Goal: Task Accomplishment & Management: Manage account settings

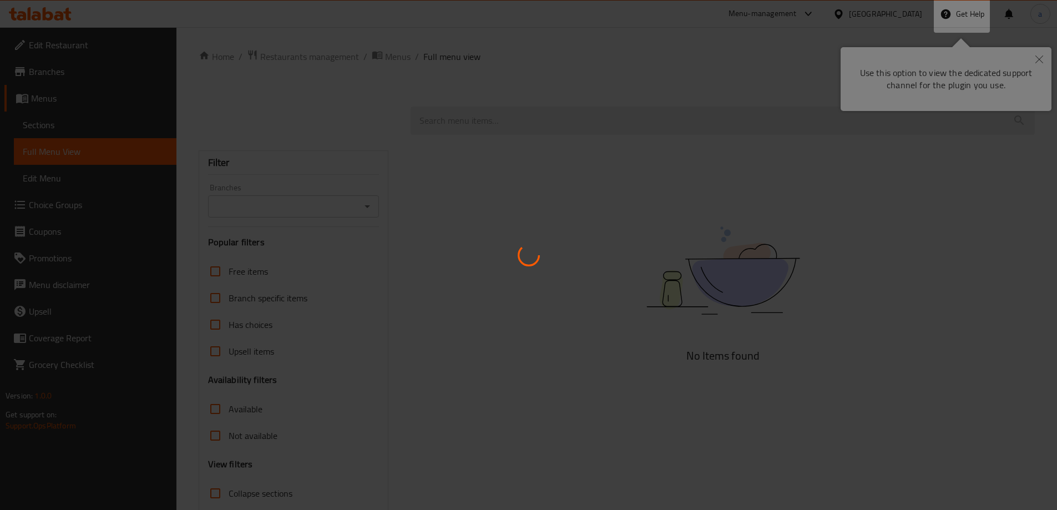
click at [1012, 54] on div at bounding box center [528, 255] width 1057 height 510
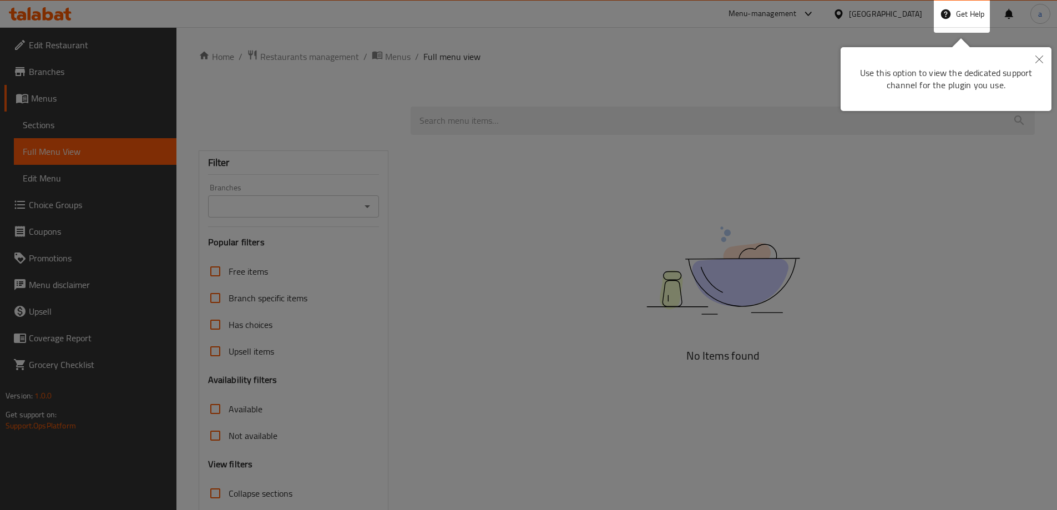
click at [622, 132] on div at bounding box center [528, 291] width 1057 height 582
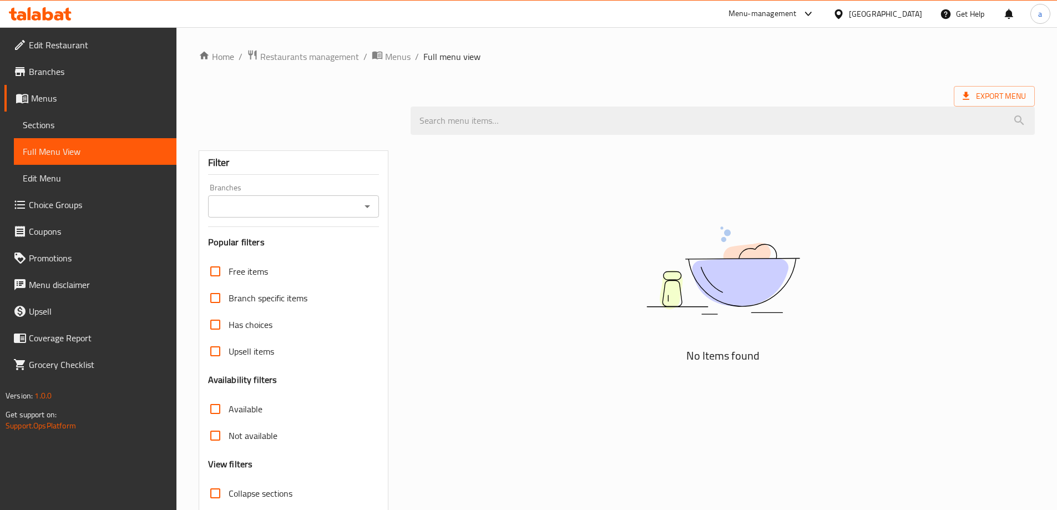
click at [877, 9] on div "United Arab Emirates" at bounding box center [885, 14] width 73 height 12
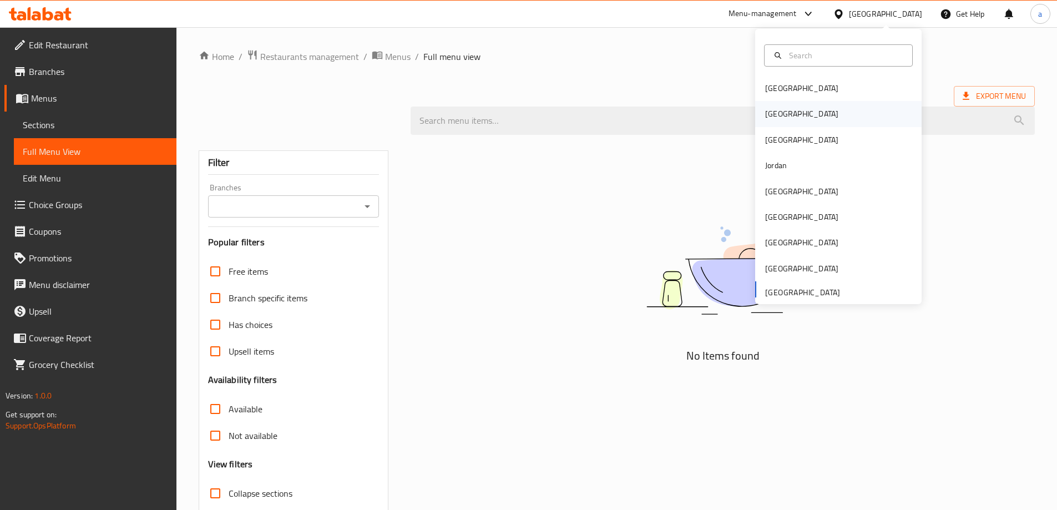
click at [787, 121] on div "[GEOGRAPHIC_DATA]" at bounding box center [838, 114] width 166 height 26
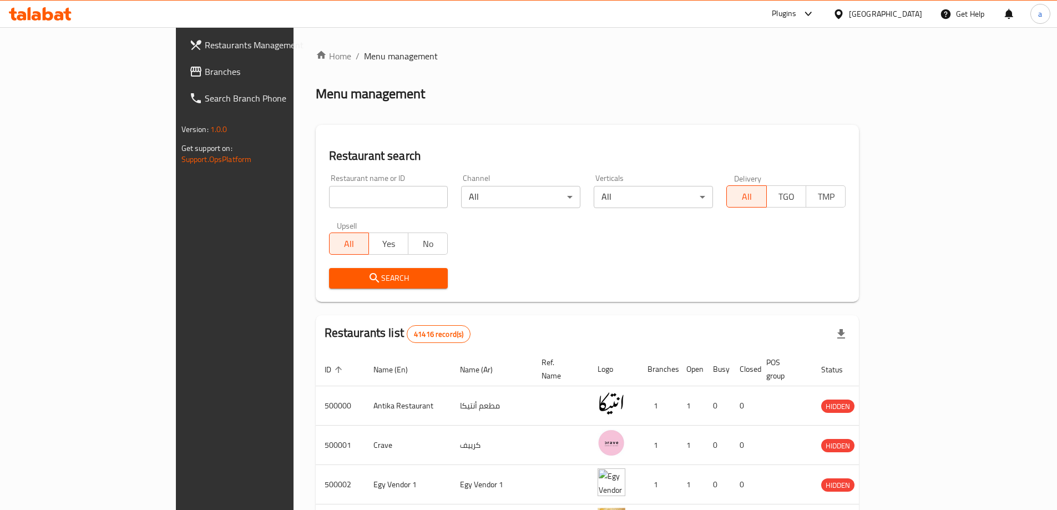
click at [205, 77] on span "Branches" at bounding box center [274, 71] width 139 height 13
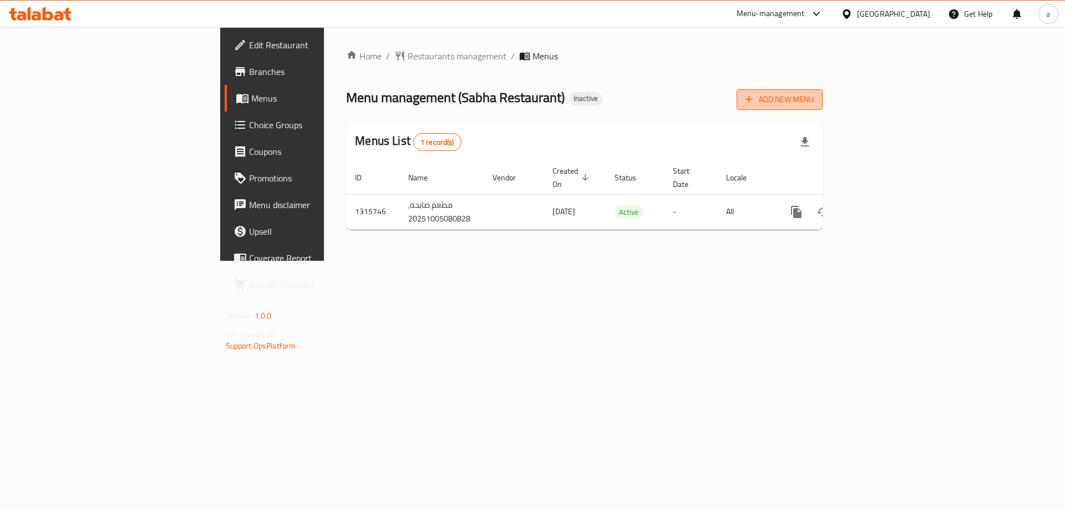
click at [814, 98] on span "Add New Menu" at bounding box center [780, 100] width 68 height 14
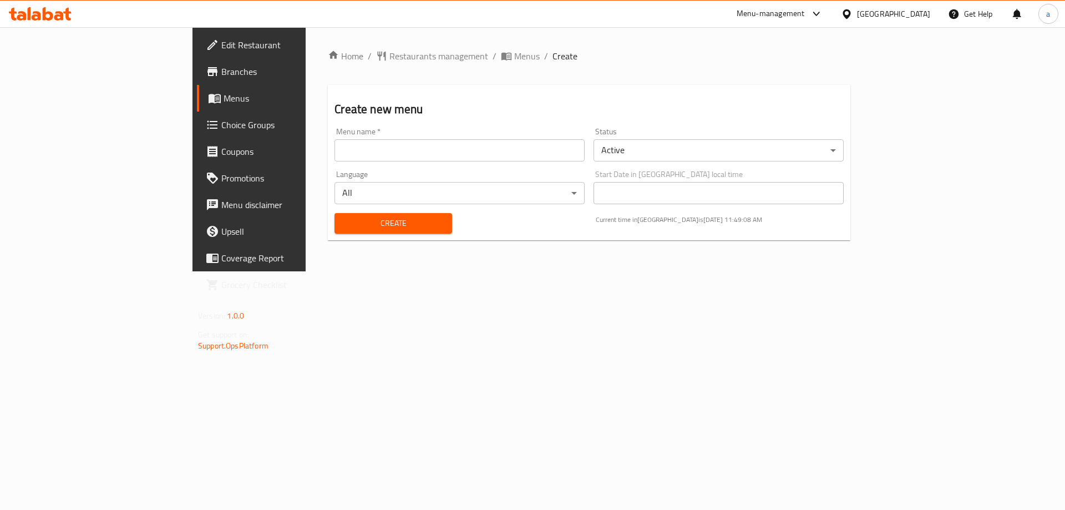
click at [335, 158] on input "text" at bounding box center [460, 150] width 250 height 22
type input "Taha"
click at [335, 213] on button "Create" at bounding box center [393, 223] width 117 height 21
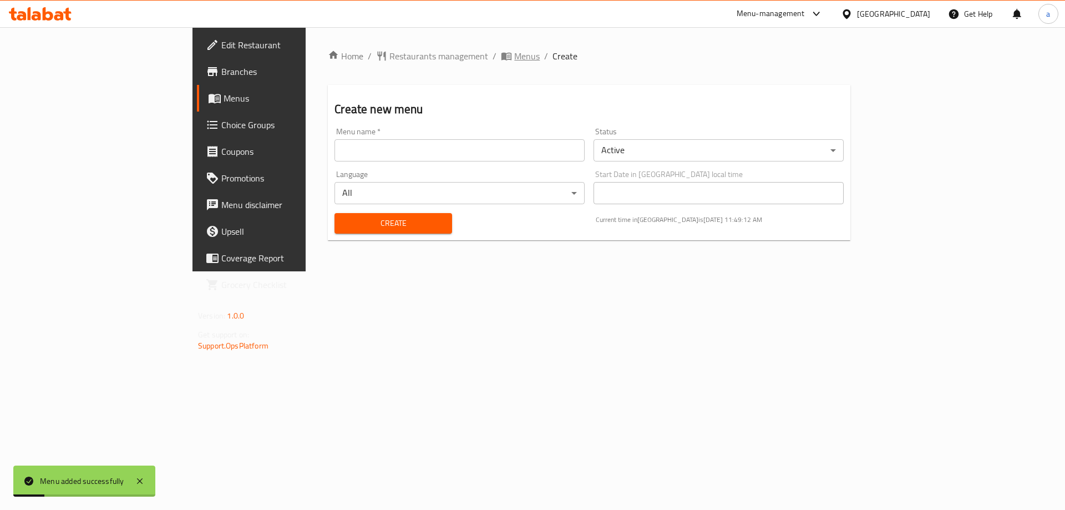
click at [514, 49] on span "Menus" at bounding box center [527, 55] width 26 height 13
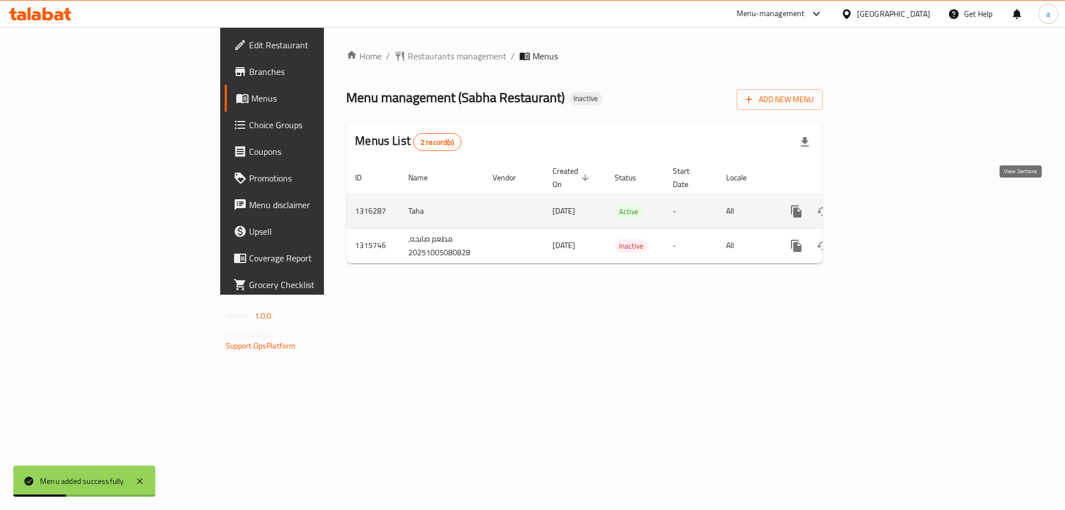
click at [890, 198] on link "enhanced table" at bounding box center [876, 211] width 27 height 27
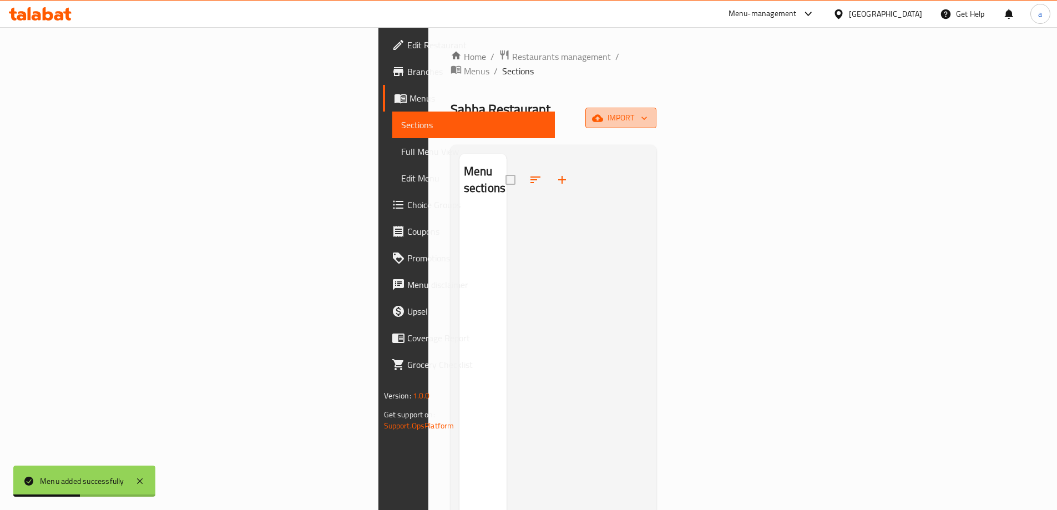
click at [647, 111] on span "import" at bounding box center [620, 118] width 53 height 14
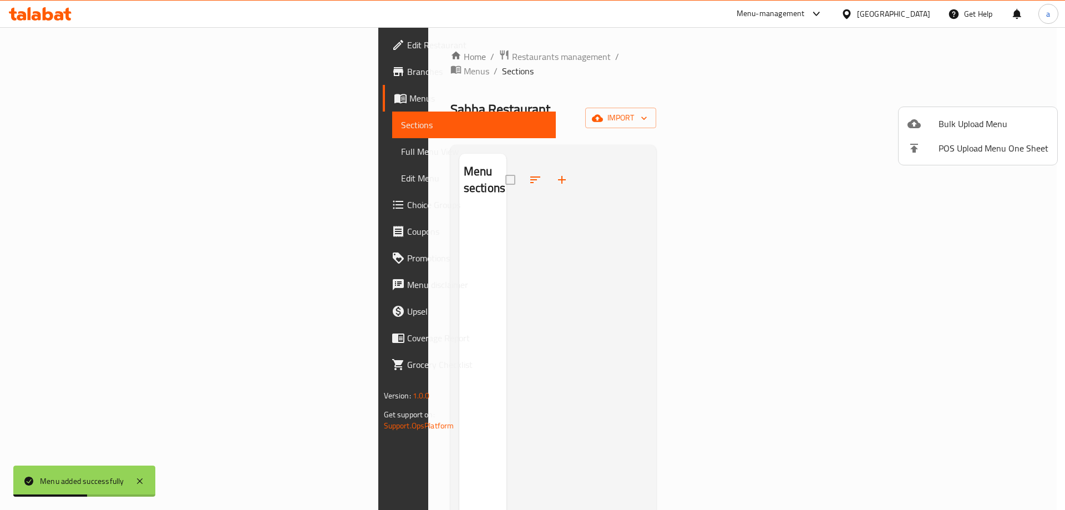
click at [948, 118] on span "Bulk Upload Menu" at bounding box center [994, 123] width 110 height 13
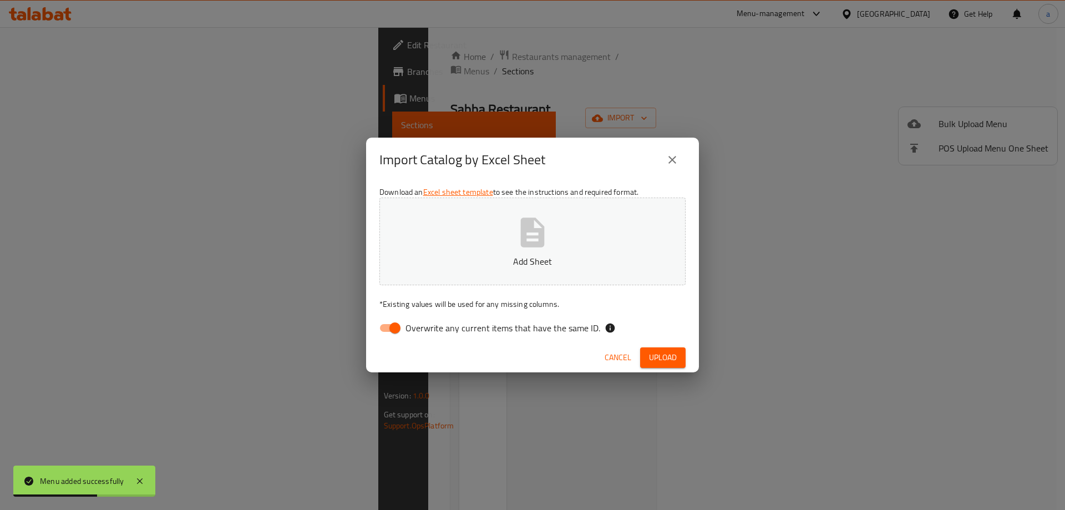
click at [592, 214] on button "Add Sheet" at bounding box center [532, 241] width 306 height 88
click at [449, 335] on span "Overwrite any current items that have the same ID." at bounding box center [503, 327] width 195 height 13
click at [427, 336] on input "Overwrite any current items that have the same ID." at bounding box center [394, 327] width 63 height 21
checkbox input "false"
click at [680, 353] on button "Upload" at bounding box center [662, 357] width 45 height 21
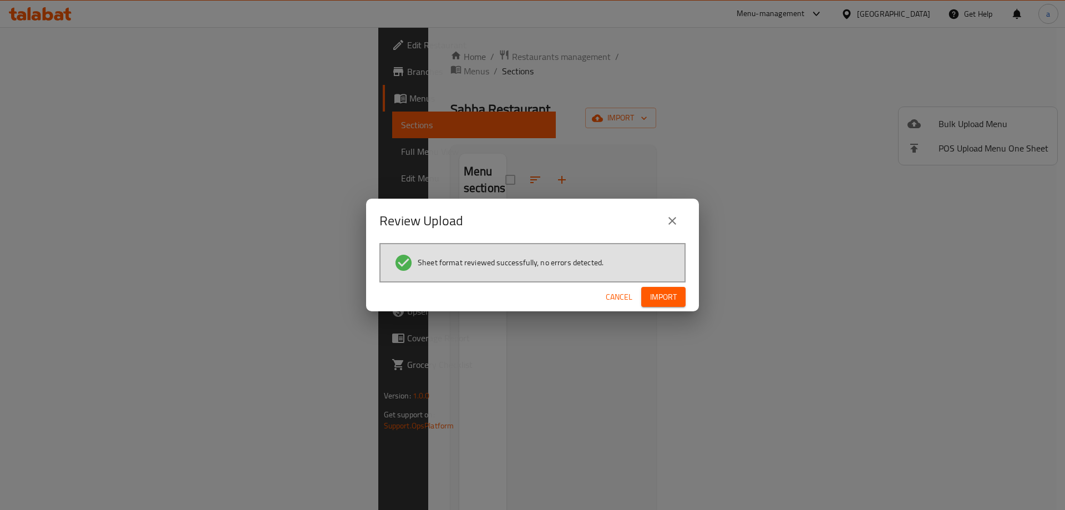
click at [680, 302] on button "Import" at bounding box center [663, 297] width 44 height 21
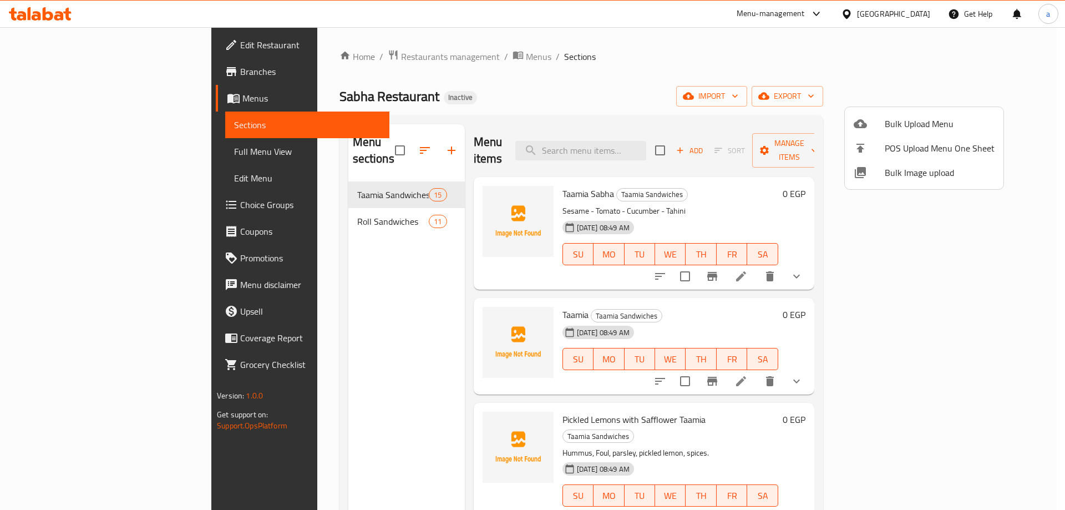
click at [89, 153] on div at bounding box center [532, 255] width 1065 height 510
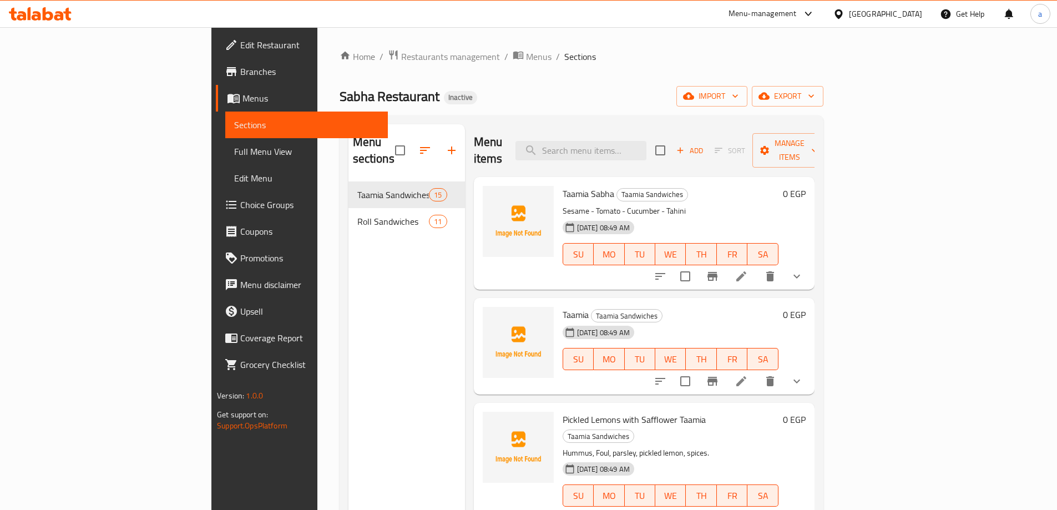
click at [234, 153] on span "Full Menu View" at bounding box center [306, 151] width 145 height 13
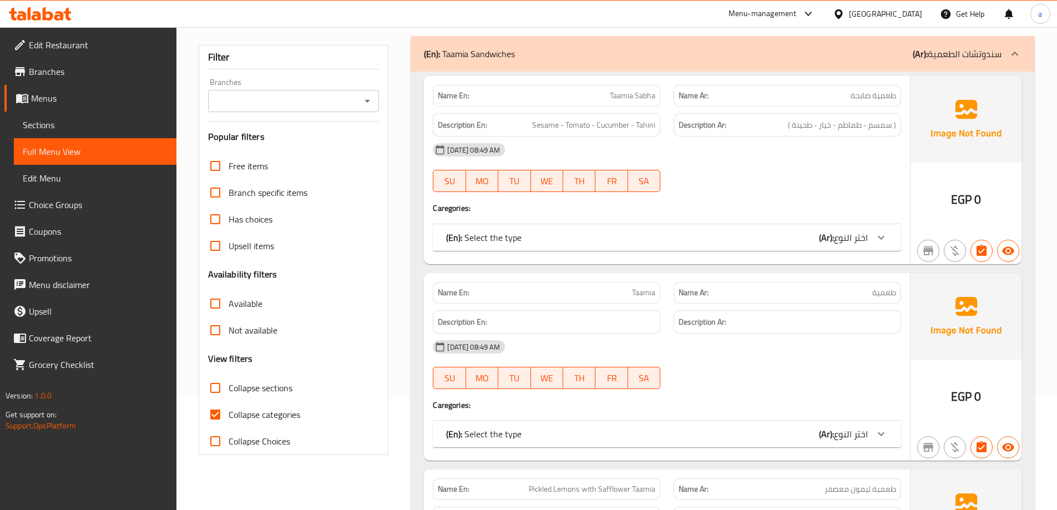
scroll to position [166, 0]
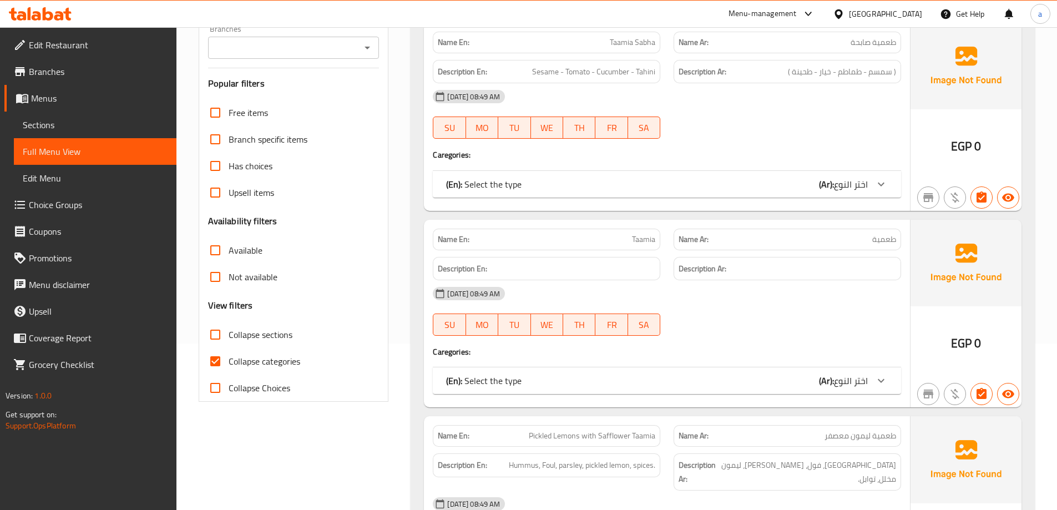
click at [252, 361] on span "Collapse categories" at bounding box center [265, 360] width 72 height 13
click at [229, 361] on input "Collapse categories" at bounding box center [215, 361] width 27 height 27
checkbox input "false"
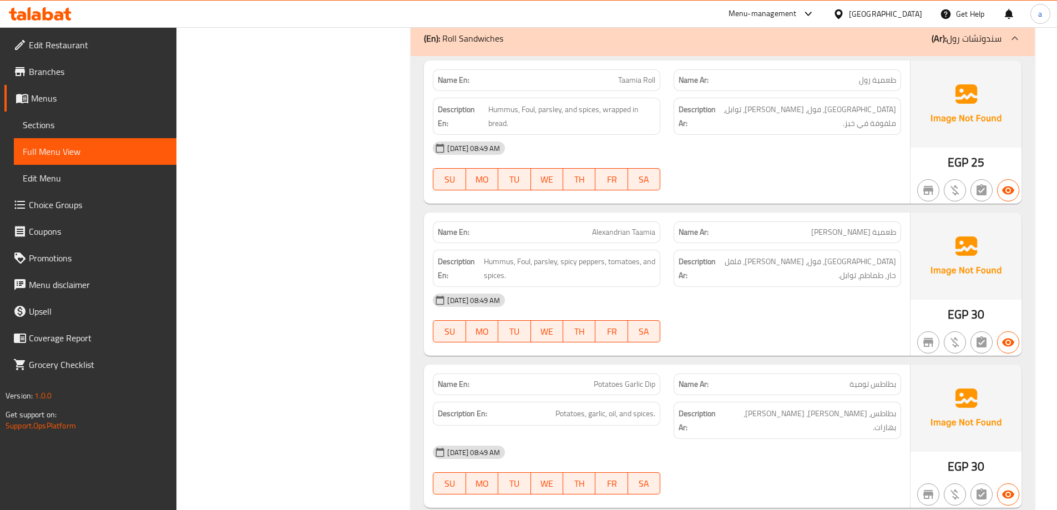
scroll to position [5036, 0]
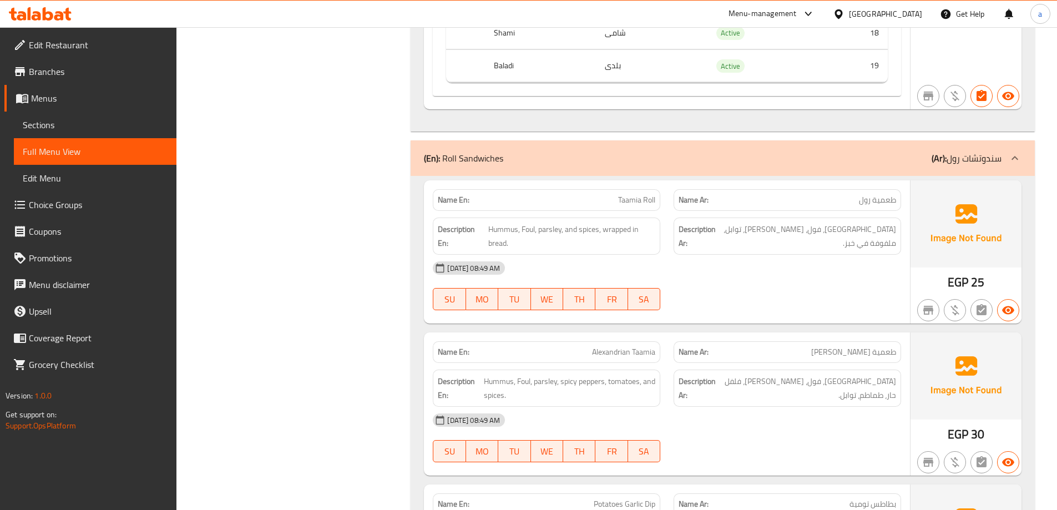
drag, startPoint x: 500, startPoint y: 74, endPoint x: 475, endPoint y: 74, distance: 25.5
click at [475, 151] on p "(En): Roll Sandwiches" at bounding box center [463, 157] width 79 height 13
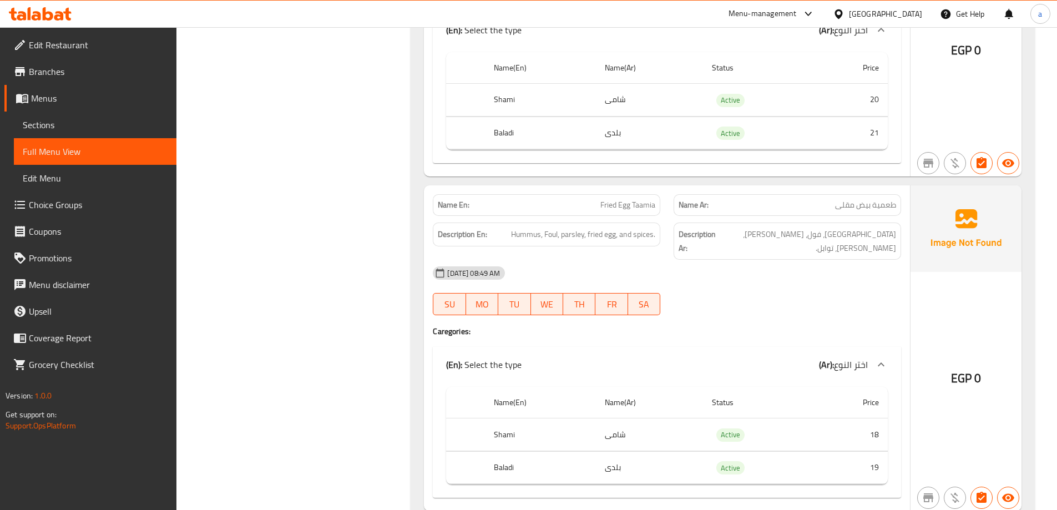
scroll to position [4634, 0]
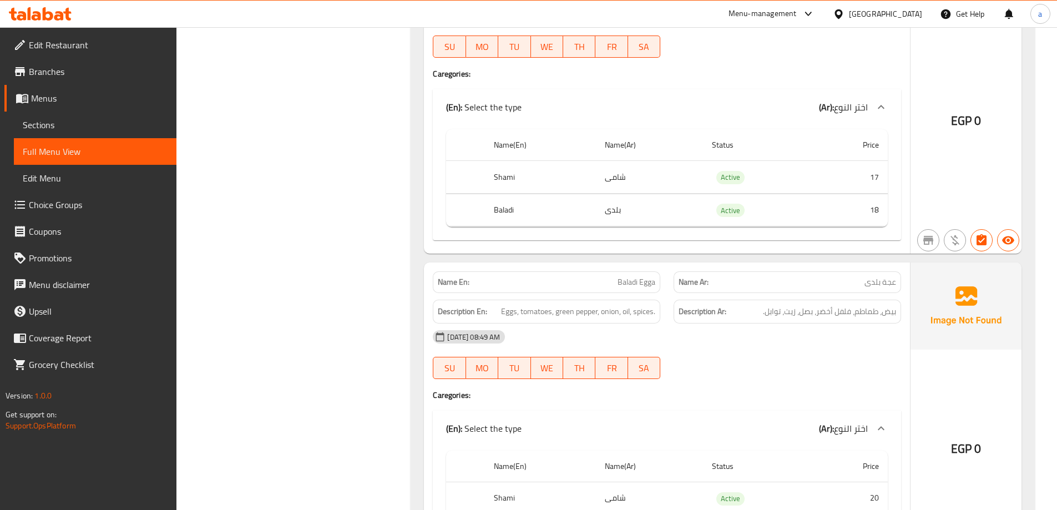
scroll to position [4134, 0]
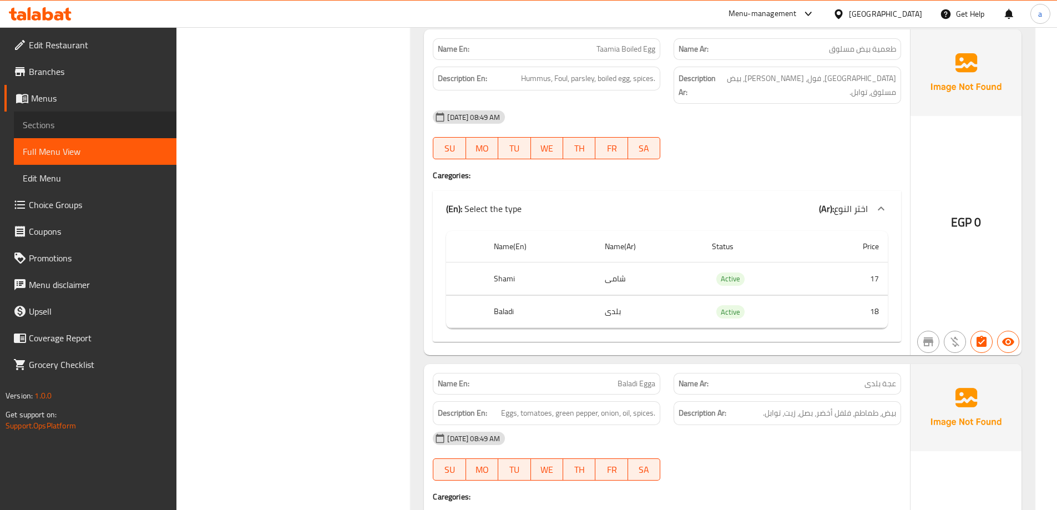
click at [71, 129] on span "Sections" at bounding box center [95, 124] width 145 height 13
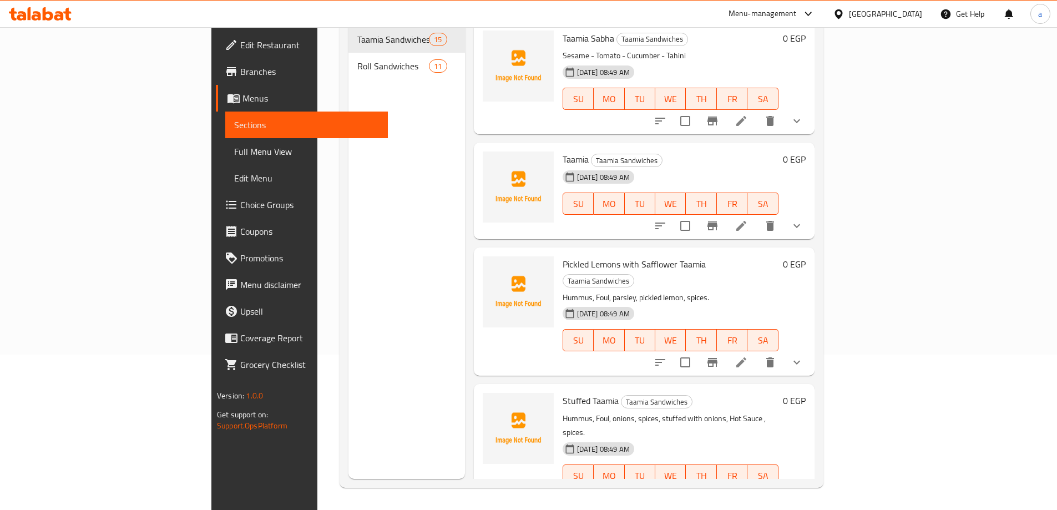
scroll to position [155, 0]
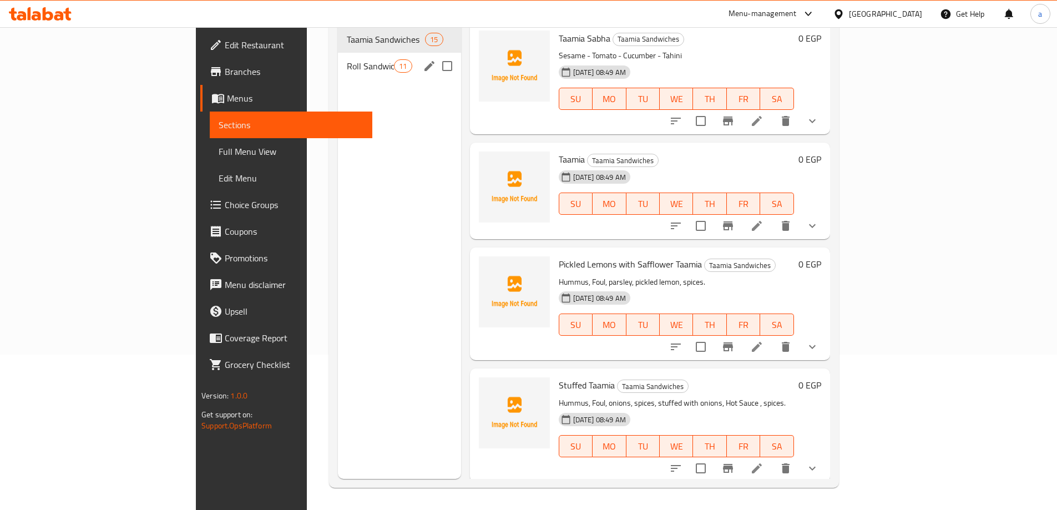
click at [338, 56] on div "Roll Sandwiches 11" at bounding box center [399, 66] width 123 height 27
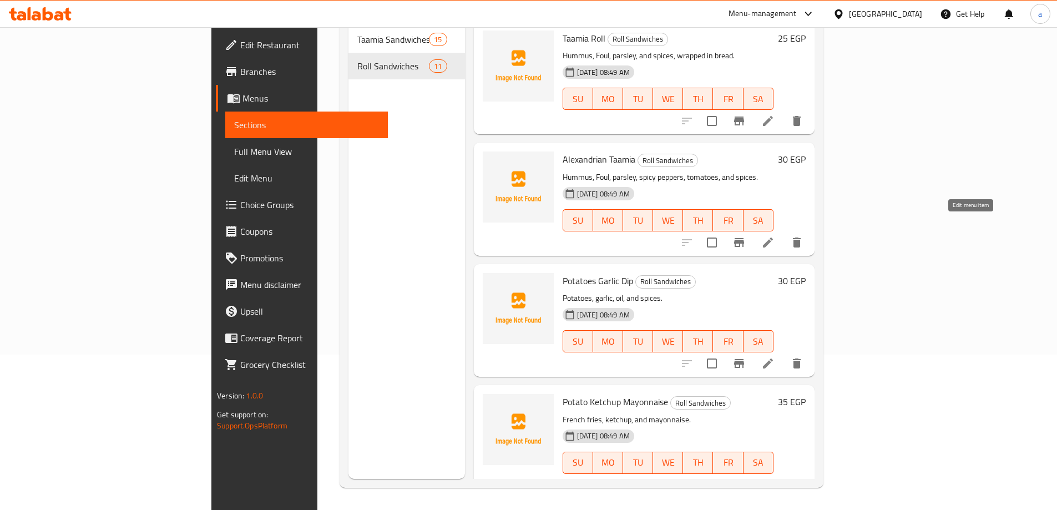
click at [773, 237] on icon at bounding box center [768, 242] width 10 height 10
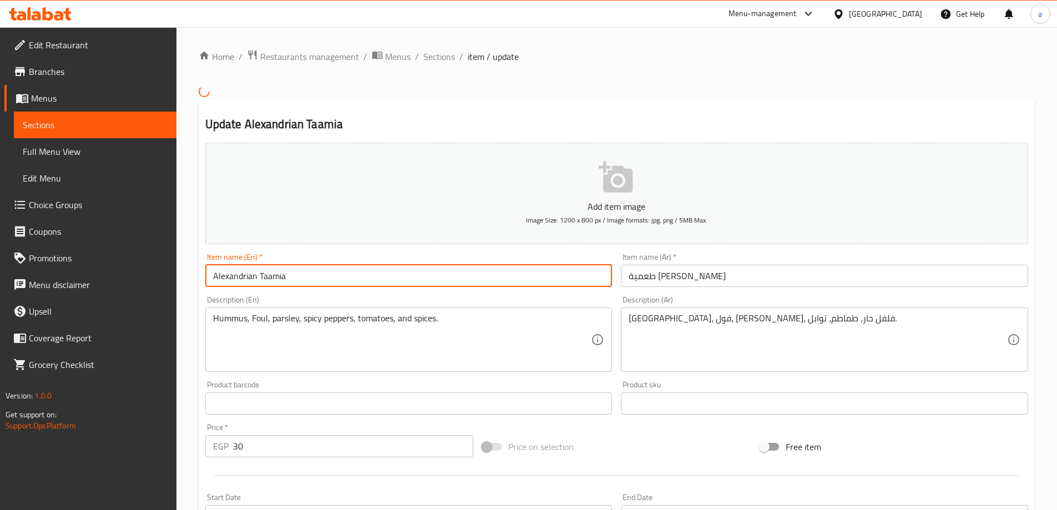
click at [424, 277] on input "Alexandrian Taamia" at bounding box center [408, 276] width 407 height 22
type input "Alexandrian Taamia Roll"
click at [814, 268] on input "طعمية [PERSON_NAME]" at bounding box center [824, 276] width 407 height 22
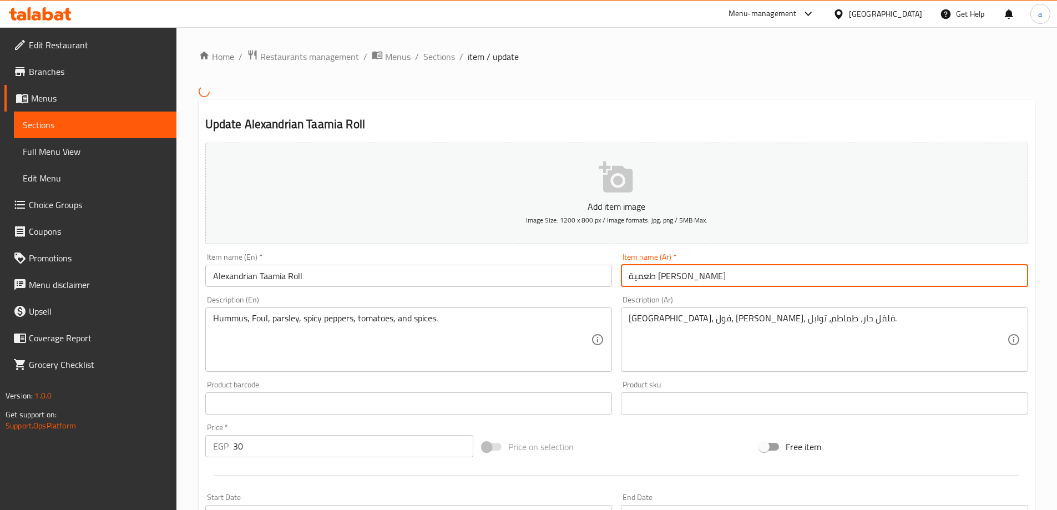
click at [631, 274] on input "طعمية [PERSON_NAME]" at bounding box center [824, 276] width 407 height 22
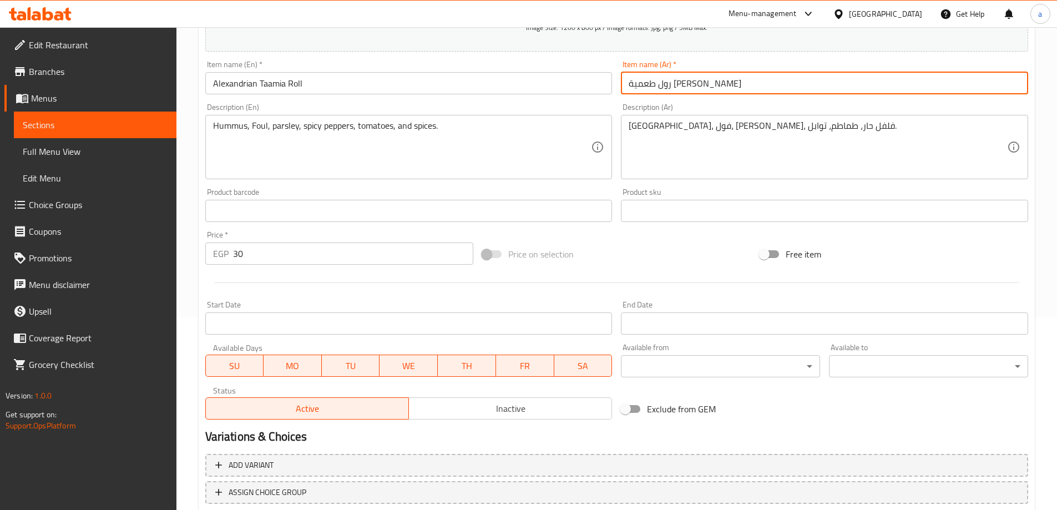
scroll to position [222, 0]
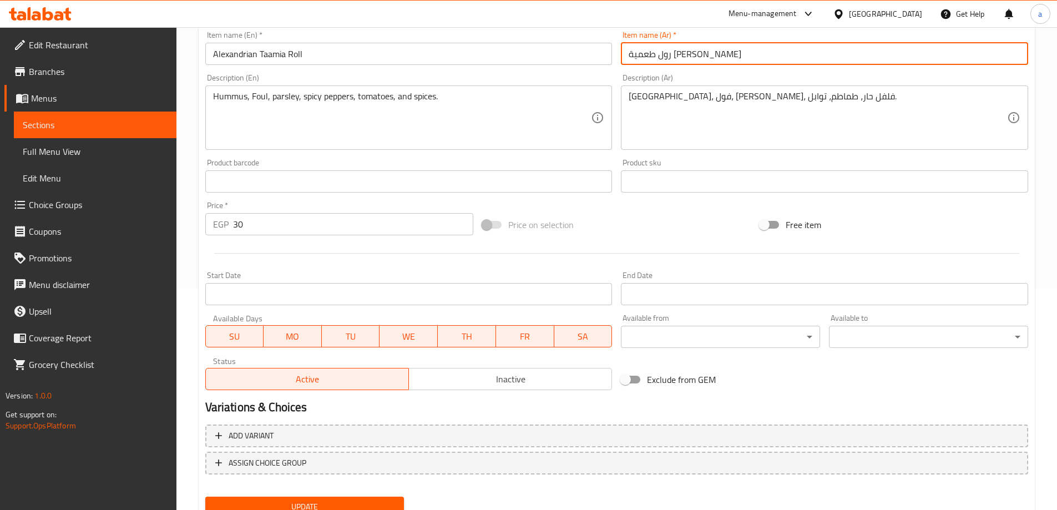
type input "رول طعمية [PERSON_NAME]"
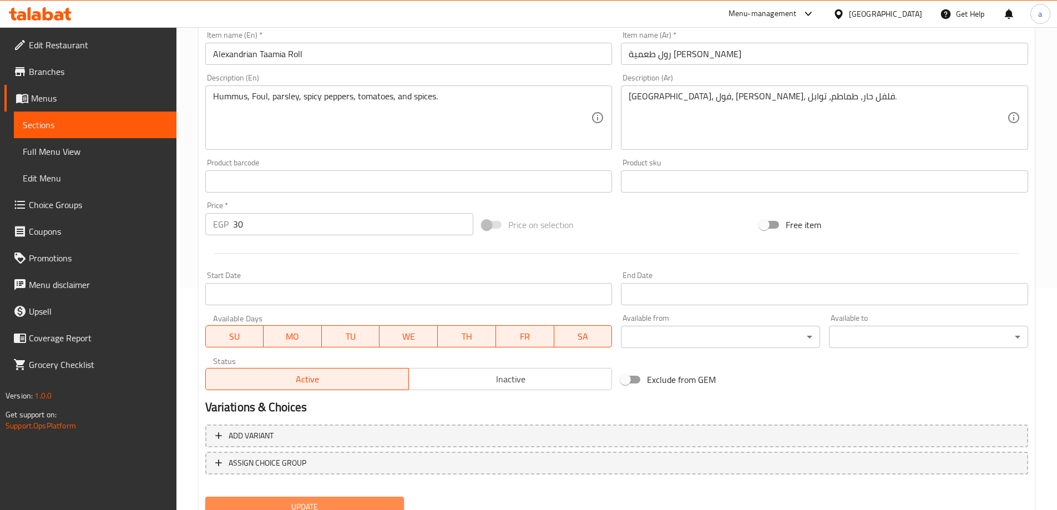
click at [364, 500] on span "Update" at bounding box center [304, 507] width 181 height 14
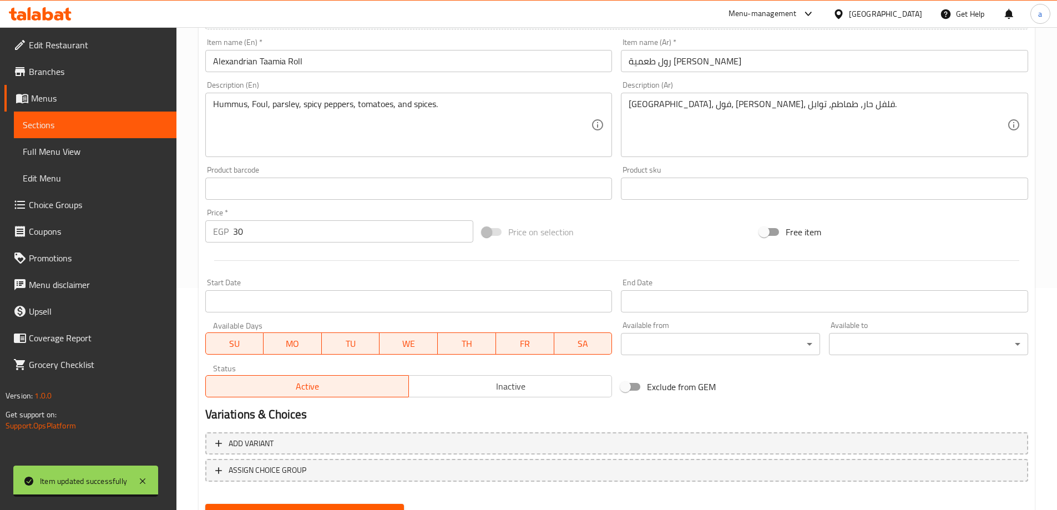
click at [74, 145] on span "Full Menu View" at bounding box center [95, 151] width 145 height 13
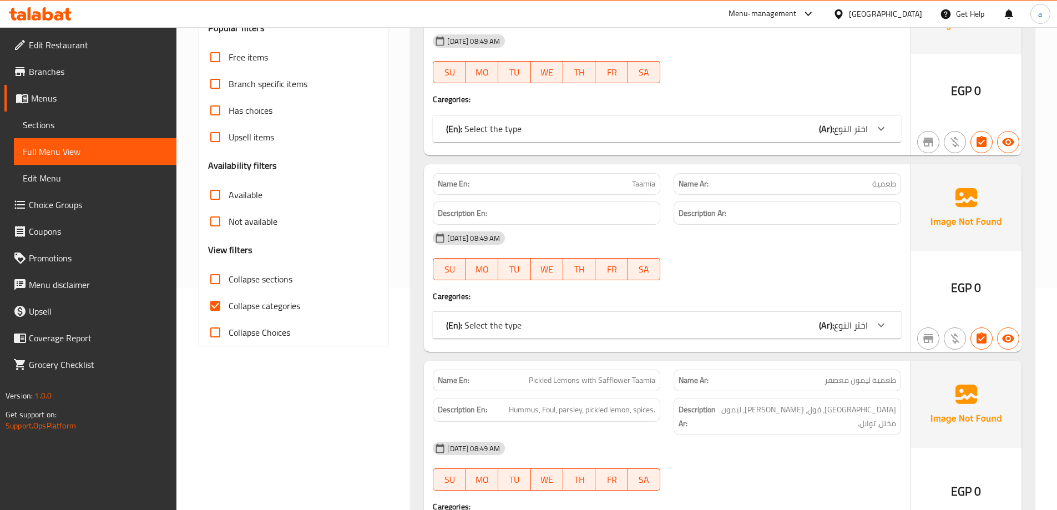
click at [283, 305] on span "Collapse categories" at bounding box center [265, 305] width 72 height 13
click at [229, 305] on input "Collapse categories" at bounding box center [215, 305] width 27 height 27
checkbox input "false"
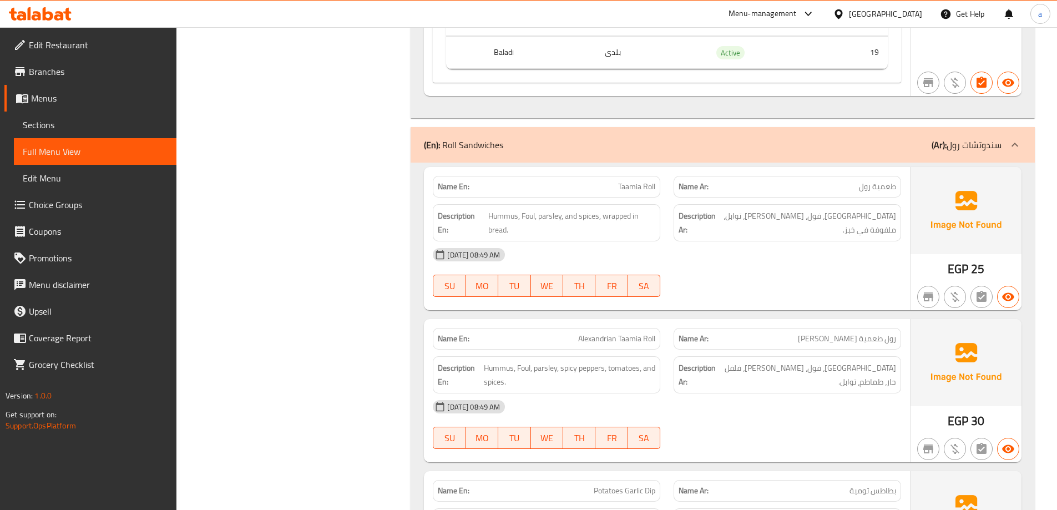
scroll to position [4994, 0]
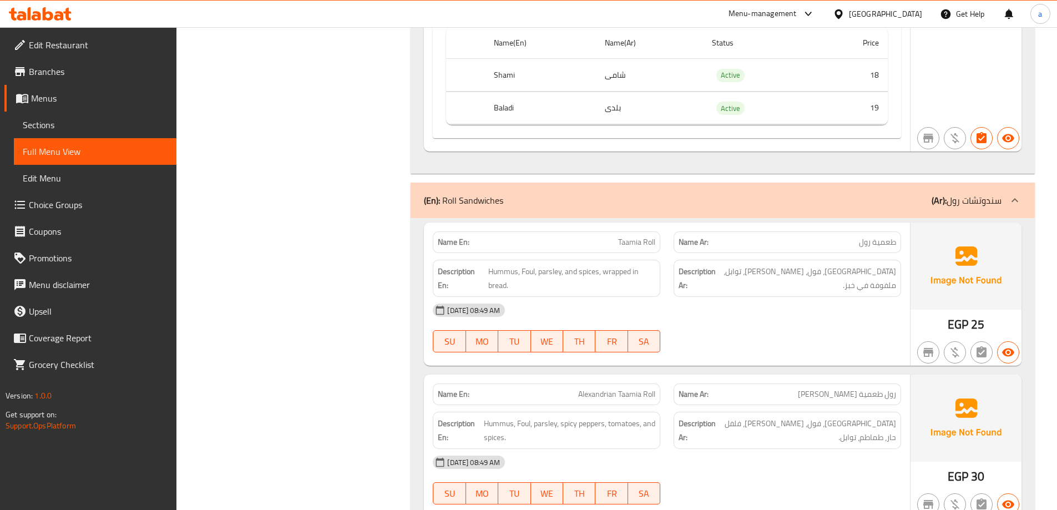
drag, startPoint x: 571, startPoint y: 316, endPoint x: 592, endPoint y: 316, distance: 20.5
click at [589, 388] on p "Name En: Alexandrian Taamia Roll" at bounding box center [546, 394] width 217 height 12
drag, startPoint x: 615, startPoint y: 316, endPoint x: 640, endPoint y: 321, distance: 25.5
click at [640, 383] on div "Name En: Alexandrian Taamia Roll" at bounding box center [546, 394] width 227 height 22
drag, startPoint x: 573, startPoint y: 312, endPoint x: 639, endPoint y: 319, distance: 66.4
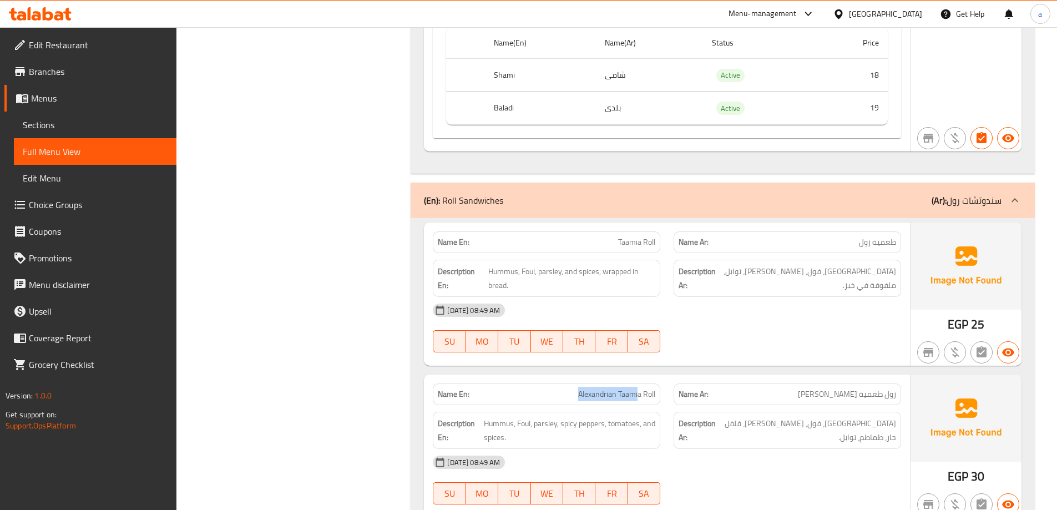
click at [639, 388] on p "Name En: Alexandrian Taamia Roll" at bounding box center [546, 394] width 217 height 12
drag, startPoint x: 640, startPoint y: 320, endPoint x: 646, endPoint y: 322, distance: 7.0
click at [640, 383] on div "Name En: Alexandrian Taamia Roll" at bounding box center [546, 394] width 227 height 22
drag, startPoint x: 646, startPoint y: 322, endPoint x: 578, endPoint y: 317, distance: 68.4
click at [578, 383] on div "Name En: Alexandrian Taamia Roll" at bounding box center [546, 394] width 227 height 22
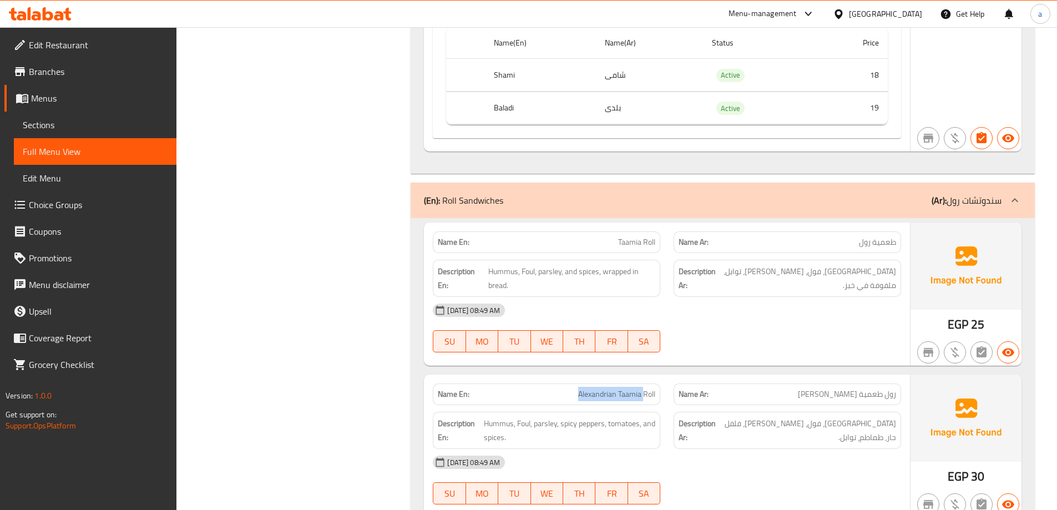
copy span "Alexandrian Taamia"
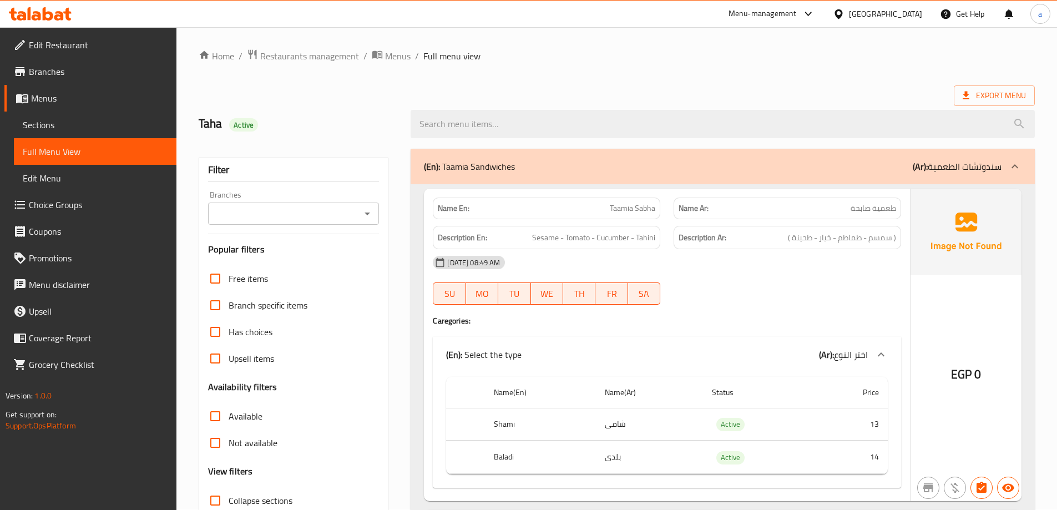
scroll to position [0, 0]
click at [986, 96] on span "Export Menu" at bounding box center [993, 96] width 63 height 14
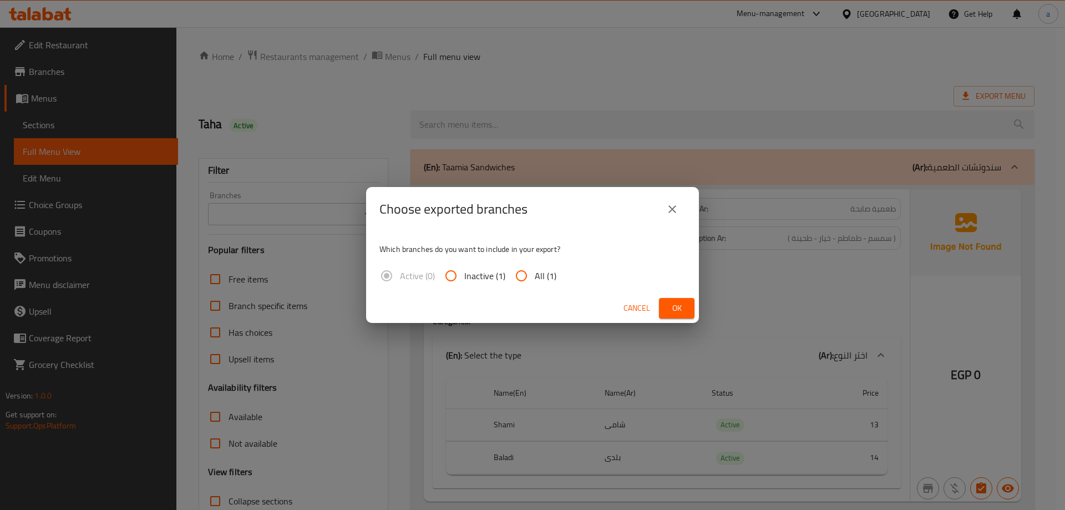
click at [544, 280] on span "All (1)" at bounding box center [546, 275] width 22 height 13
click at [535, 280] on input "All (1)" at bounding box center [521, 275] width 27 height 27
radio input "true"
click at [665, 307] on button "Ok" at bounding box center [677, 308] width 36 height 21
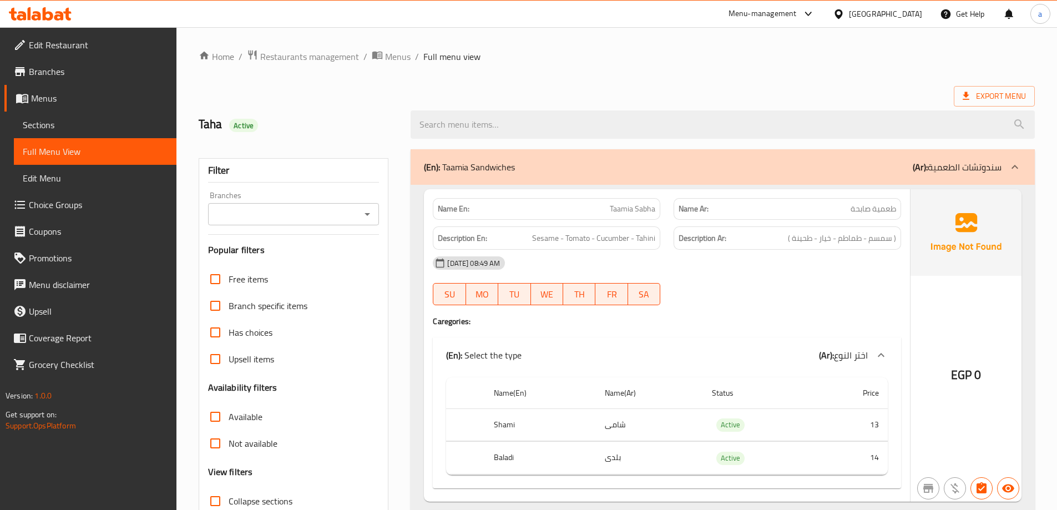
click at [92, 152] on span "Full Menu View" at bounding box center [95, 151] width 145 height 13
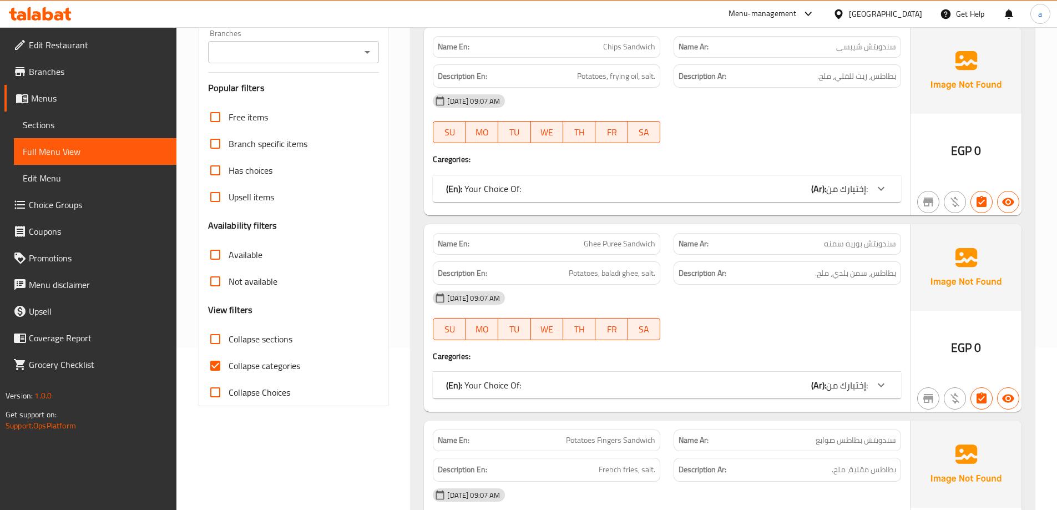
scroll to position [166, 0]
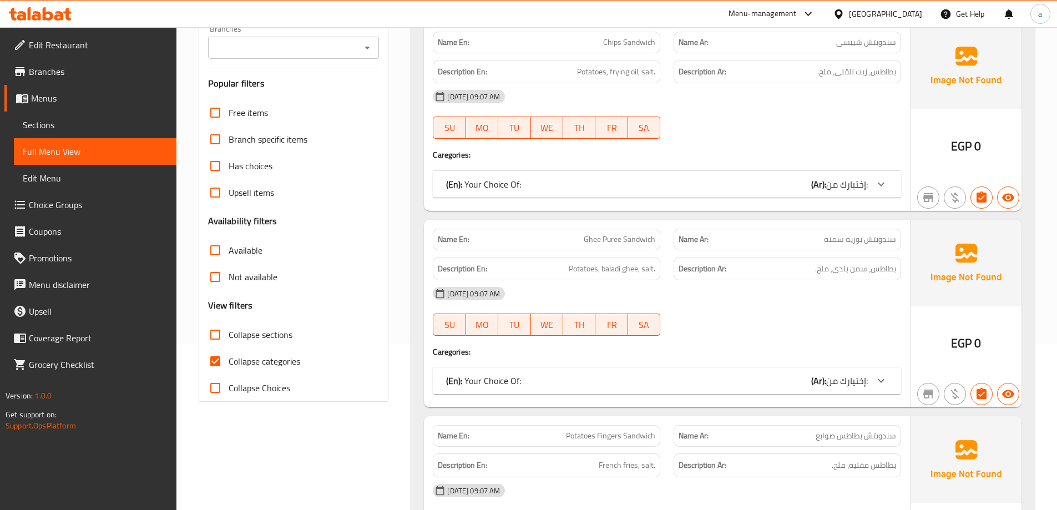
click at [283, 371] on label "Collapse categories" at bounding box center [251, 361] width 98 height 27
click at [229, 371] on input "Collapse categories" at bounding box center [215, 361] width 27 height 27
checkbox input "false"
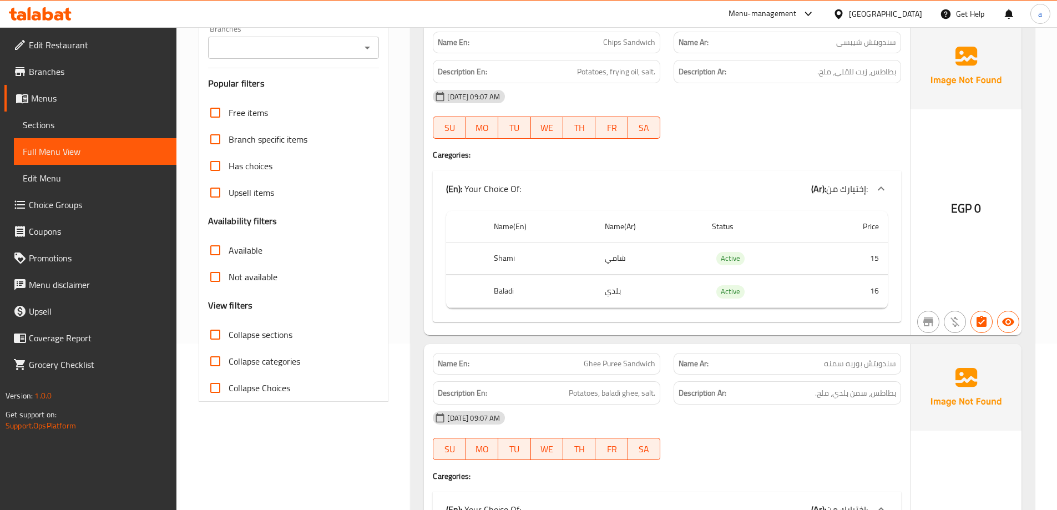
scroll to position [55, 0]
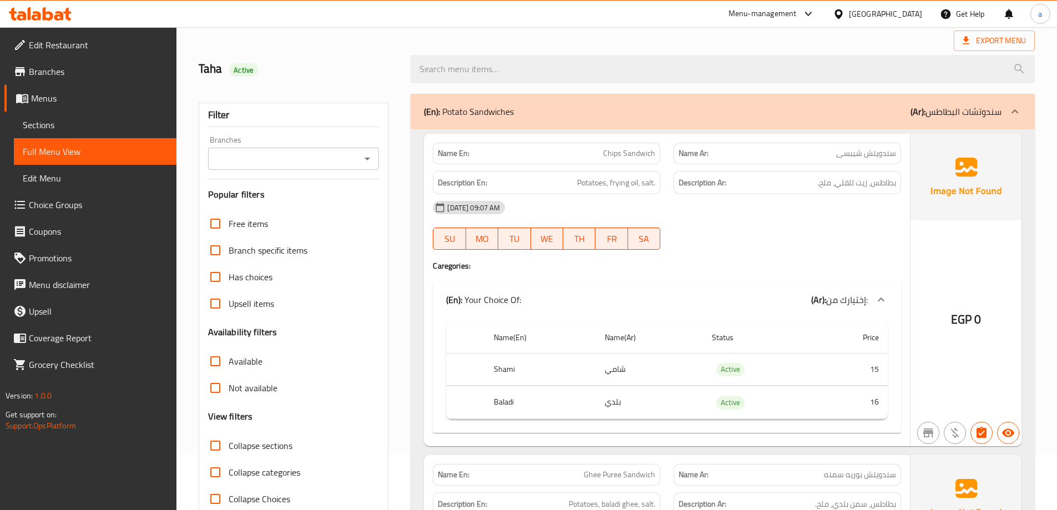
click at [262, 443] on span "Collapse sections" at bounding box center [261, 445] width 64 height 13
click at [229, 443] on input "Collapse sections" at bounding box center [215, 445] width 27 height 27
checkbox input "true"
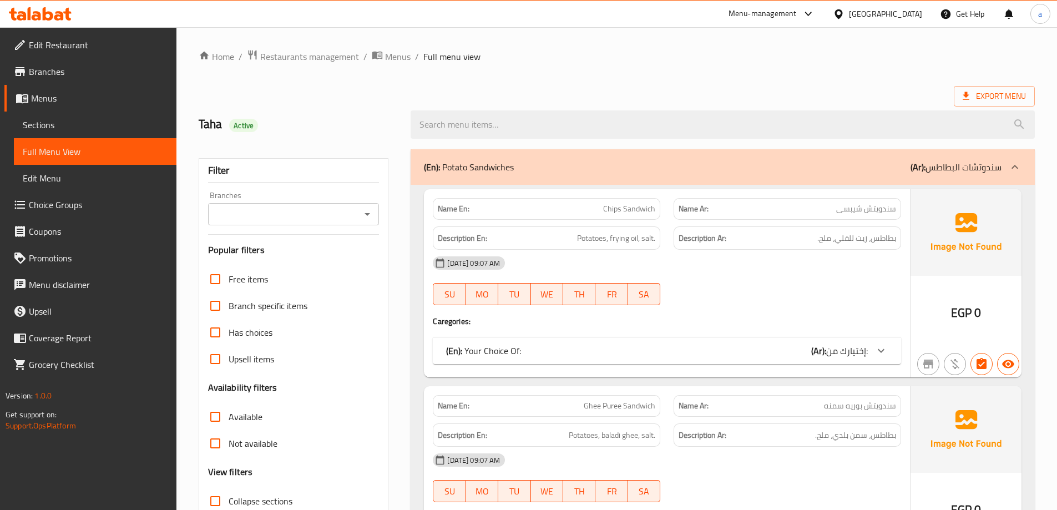
click at [793, 356] on div "(En): Your Choice Of: (Ar): إختيارك من:" at bounding box center [657, 350] width 422 height 13
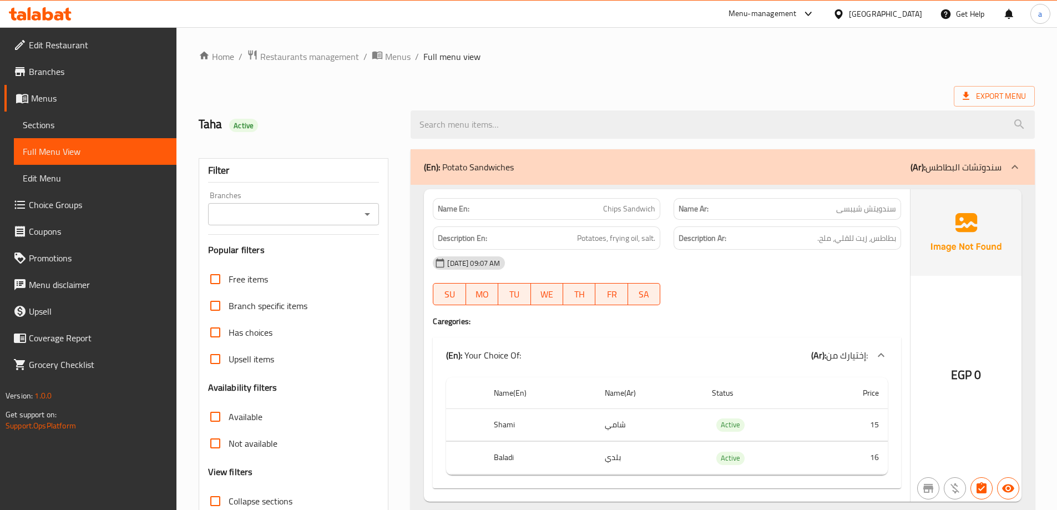
click at [793, 356] on div "(En): Your Choice Of: (Ar): إختيارك من:" at bounding box center [657, 354] width 422 height 13
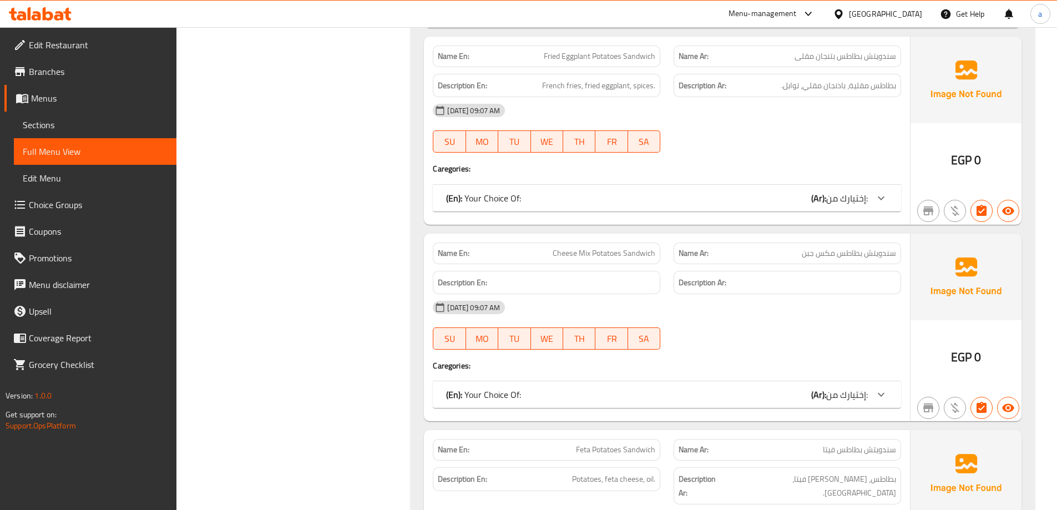
scroll to position [4382, 0]
